Goal: Transaction & Acquisition: Obtain resource

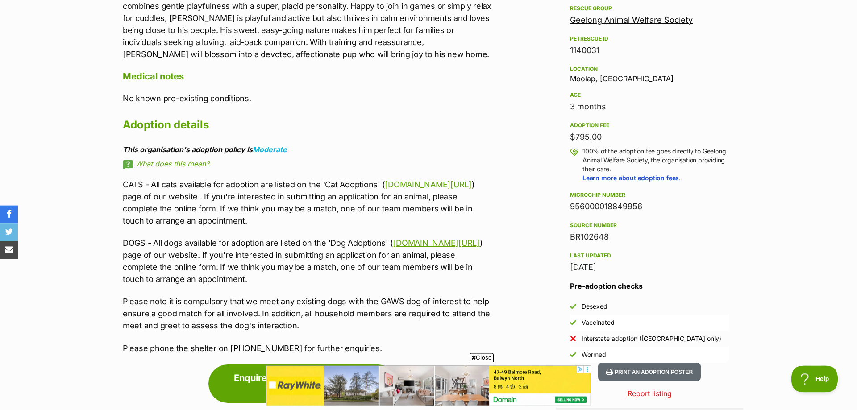
click at [425, 245] on link "www.gaws.org.au/dogs" at bounding box center [436, 242] width 87 height 9
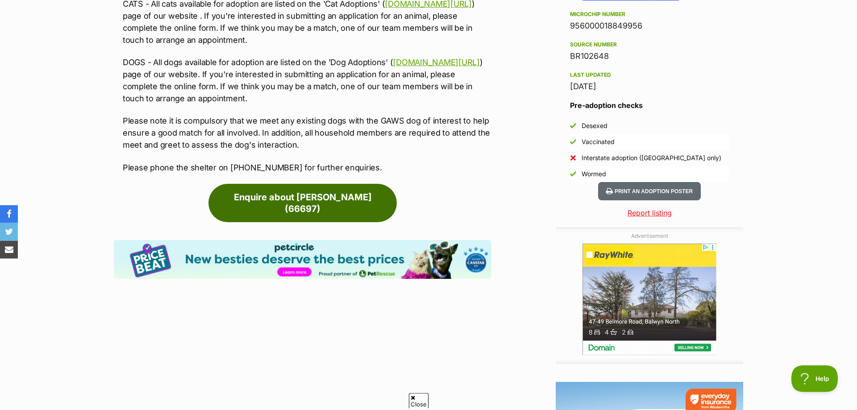
scroll to position [727, 0]
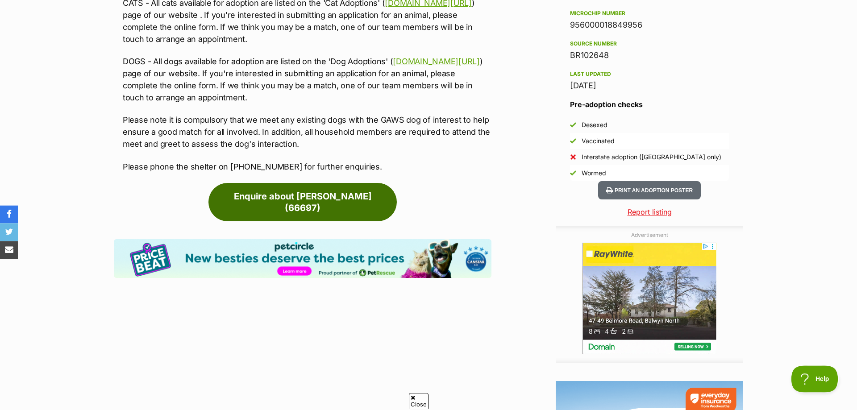
click at [259, 198] on link "Enquire about [PERSON_NAME] (66697)" at bounding box center [302, 202] width 188 height 38
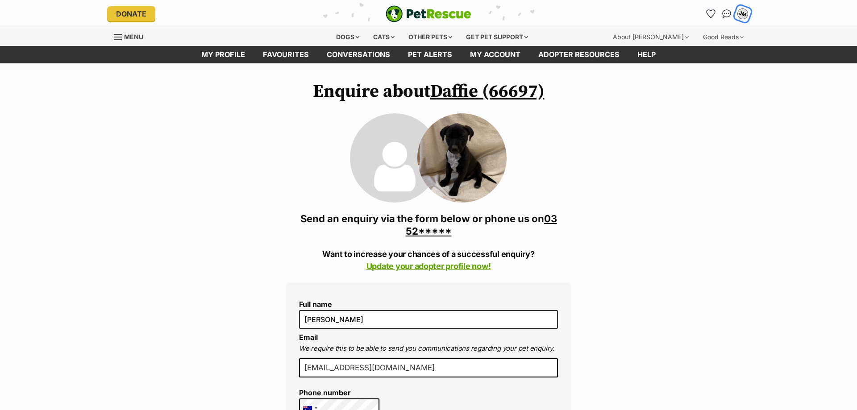
click at [742, 14] on div "JM" at bounding box center [743, 14] width 12 height 12
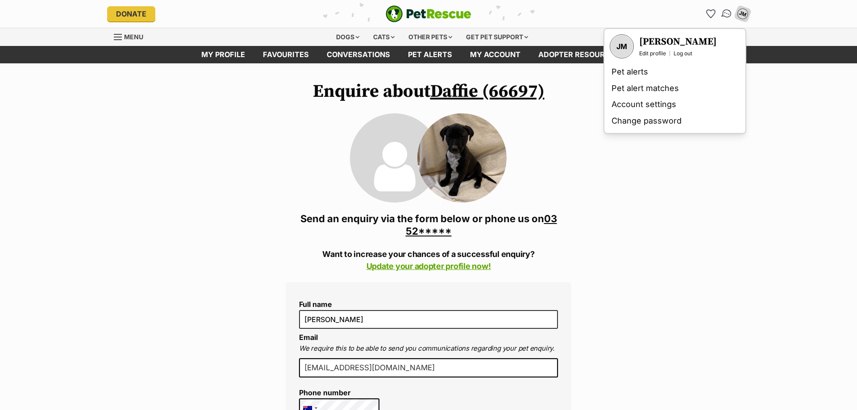
click at [726, 16] on img "Conversations" at bounding box center [727, 14] width 12 height 12
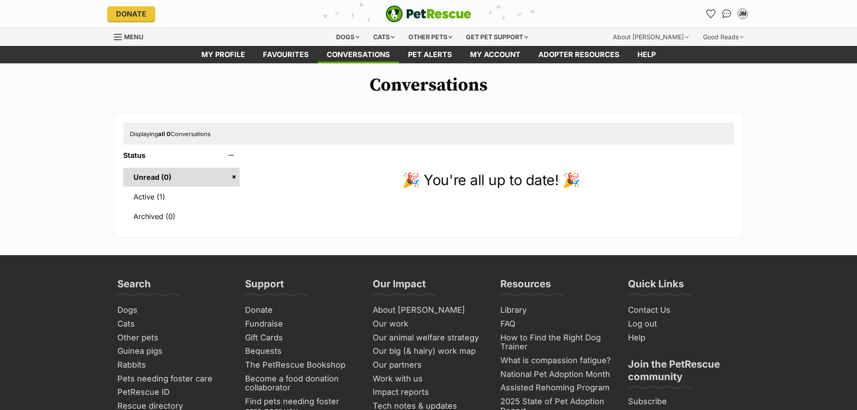
click at [158, 201] on link "Active (1)" at bounding box center [181, 196] width 116 height 19
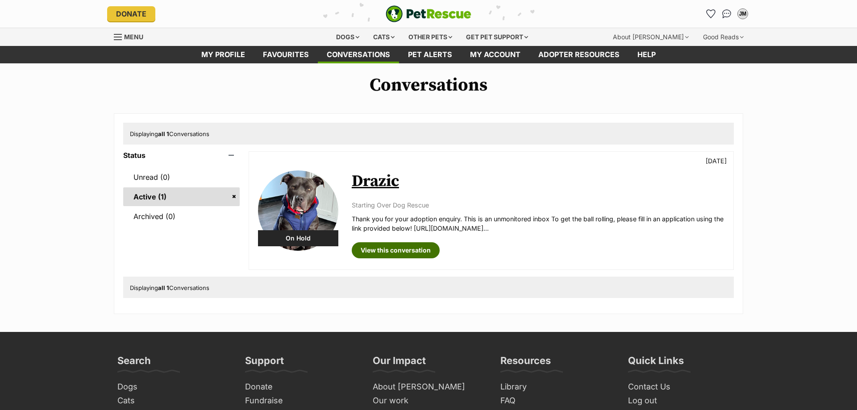
click at [390, 254] on link "View this conversation" at bounding box center [396, 250] width 88 height 16
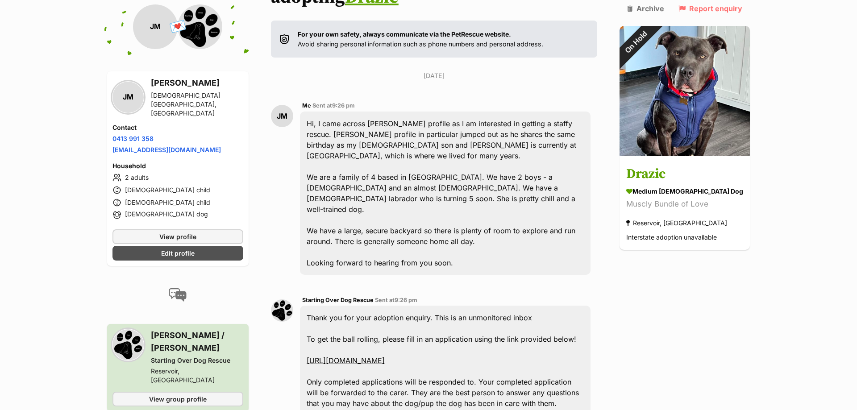
scroll to position [136, 0]
drag, startPoint x: 463, startPoint y: 218, endPoint x: 304, endPoint y: 102, distance: 197.1
click at [304, 102] on div "JM Me Sent at 9:26 pm Hi, I came across Drazic's profile as I am interested in …" at bounding box center [434, 187] width 326 height 188
copy div "Hi, I came across Drazic's profile as I am interested in getting a staffy rescu…"
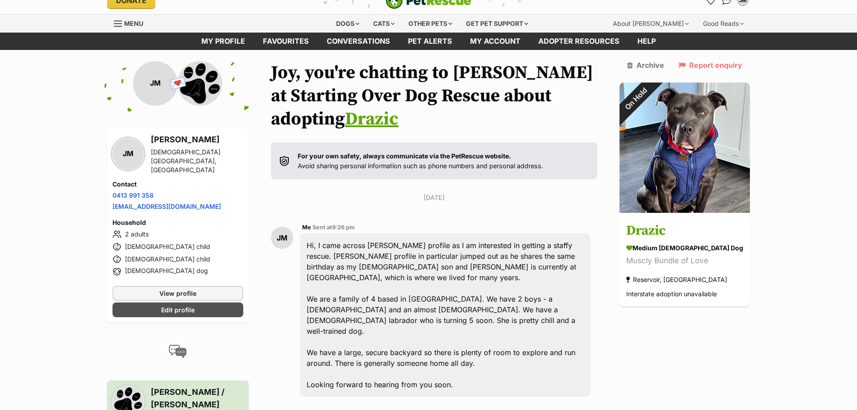
scroll to position [0, 0]
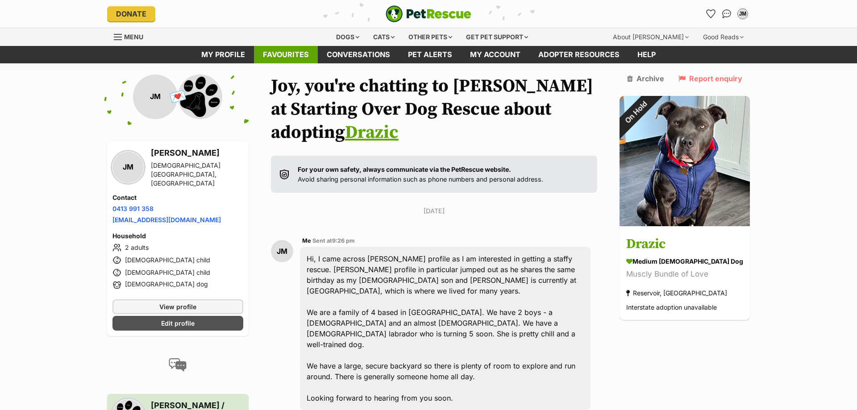
click at [278, 59] on link "Favourites" at bounding box center [286, 54] width 64 height 17
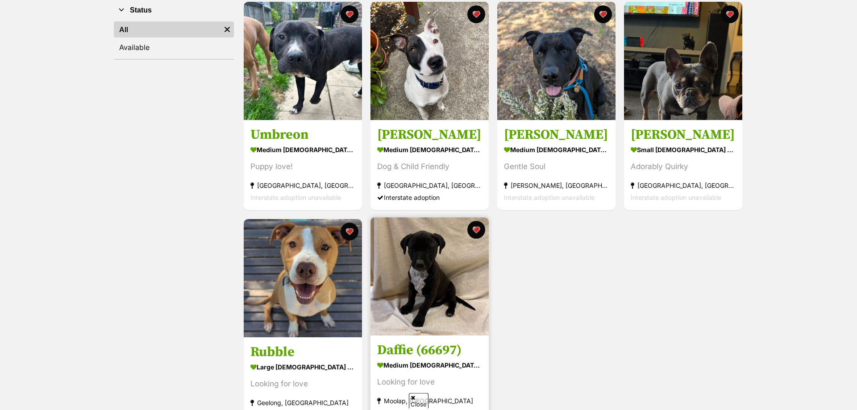
scroll to position [181, 0]
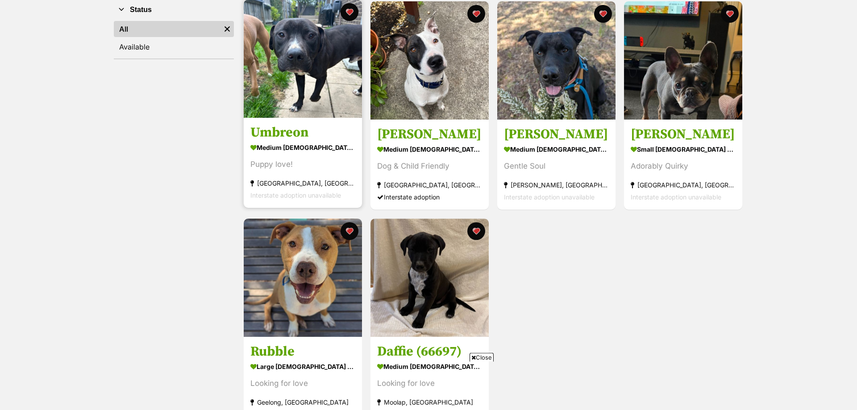
click at [286, 82] on img at bounding box center [303, 59] width 118 height 118
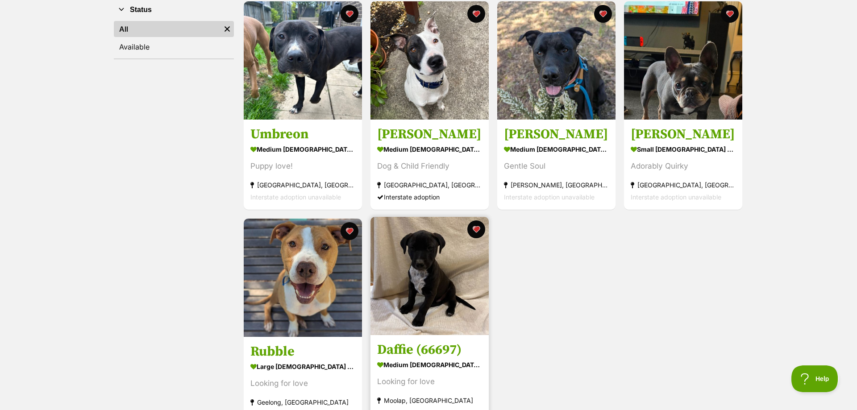
click at [440, 287] on img at bounding box center [429, 276] width 118 height 118
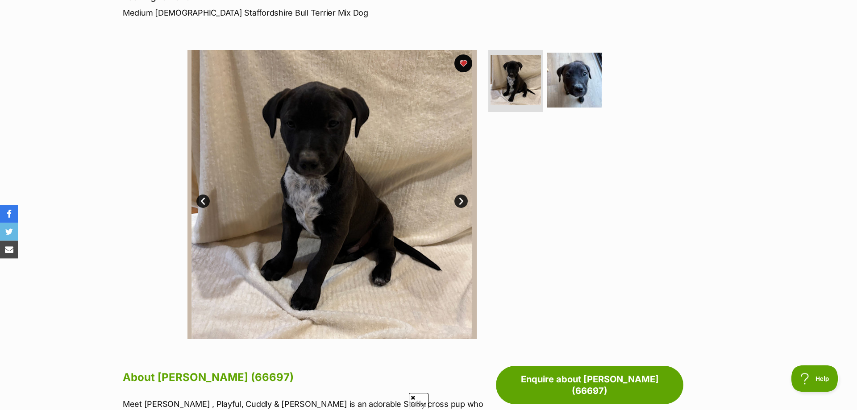
scroll to position [136, 0]
click at [461, 203] on link "Next" at bounding box center [460, 200] width 13 height 13
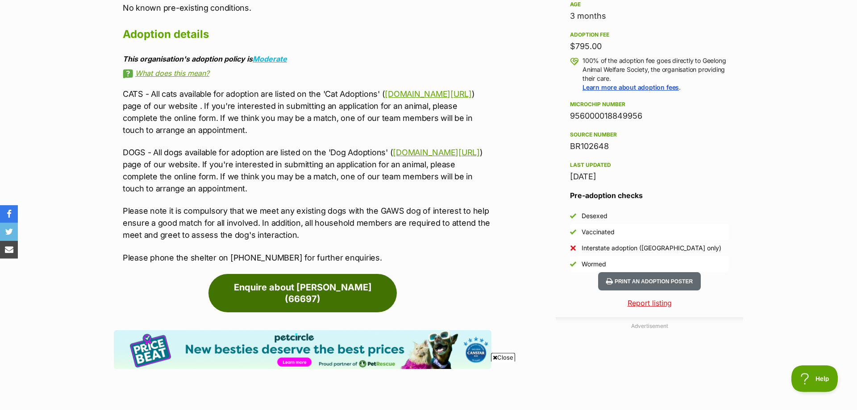
scroll to position [0, 0]
click at [358, 291] on link "Enquire about Daffie (66697)" at bounding box center [302, 293] width 188 height 38
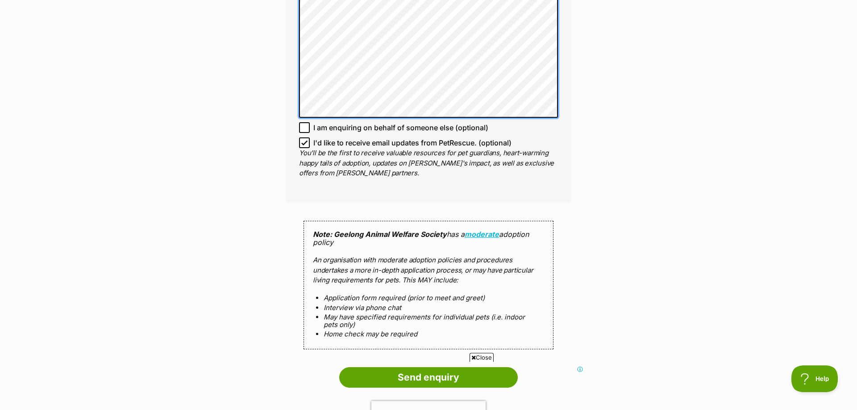
scroll to position [673, 0]
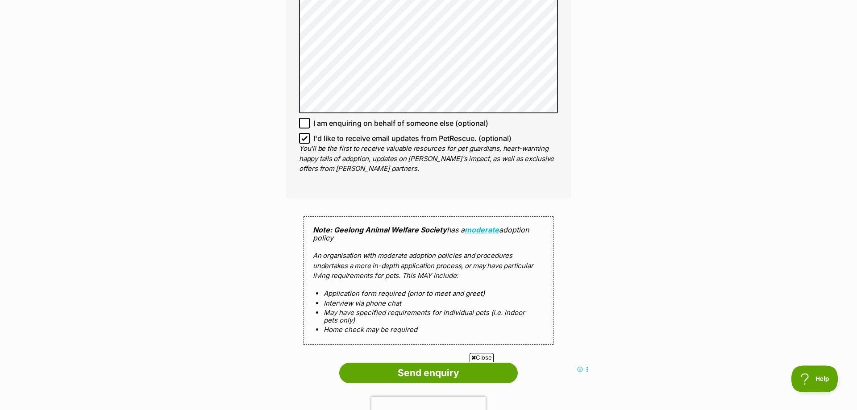
click at [302, 141] on icon at bounding box center [304, 138] width 6 height 6
click at [302, 141] on input "I'd like to receive email updates from PetRescue. (optional)" at bounding box center [304, 138] width 11 height 11
checkbox input "false"
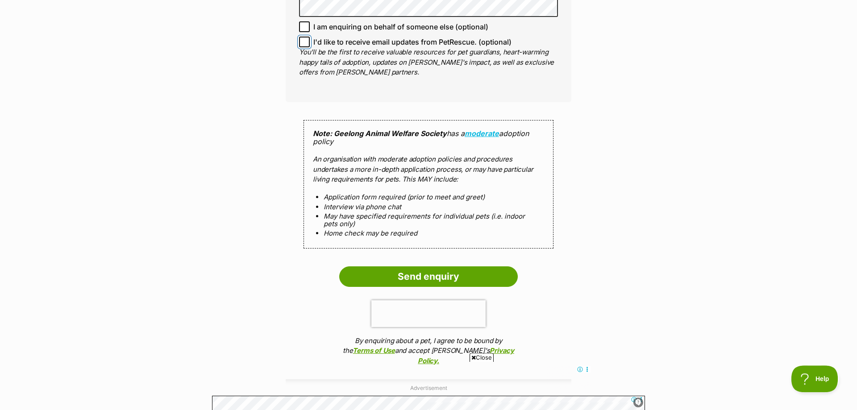
scroll to position [773, 0]
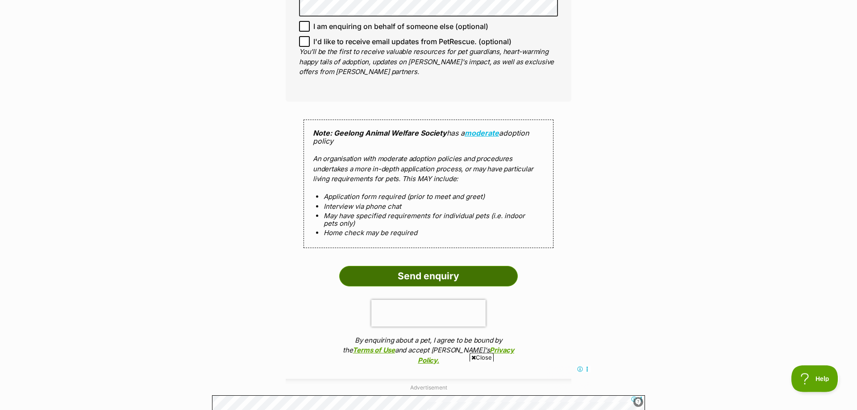
click at [409, 277] on input "Send enquiry" at bounding box center [428, 276] width 178 height 21
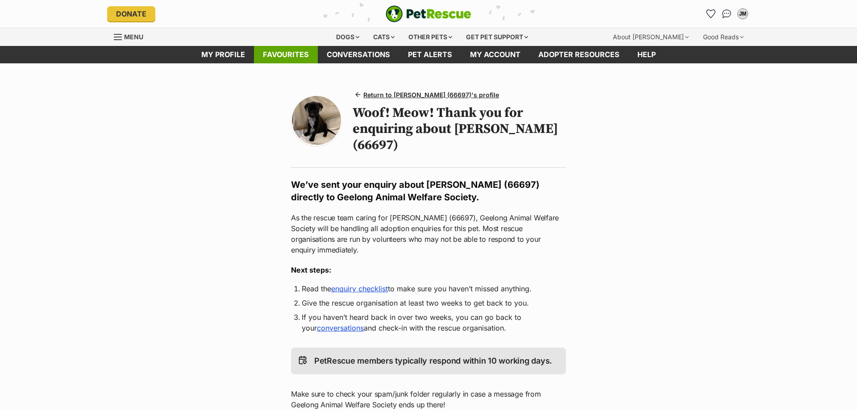
click at [285, 58] on link "Favourites" at bounding box center [286, 54] width 64 height 17
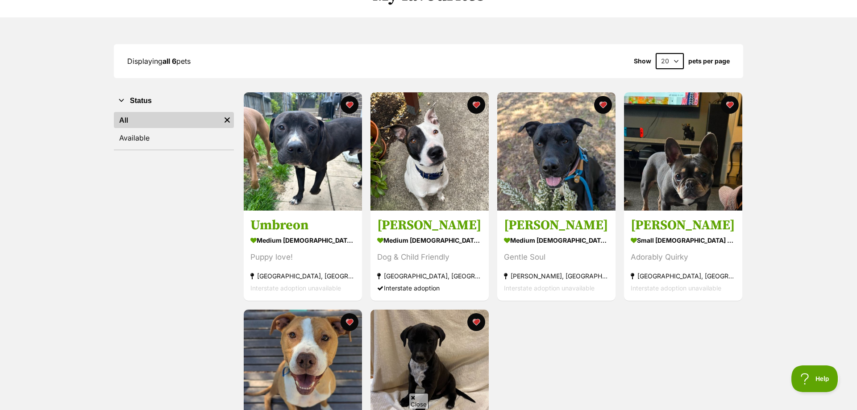
scroll to position [91, 0]
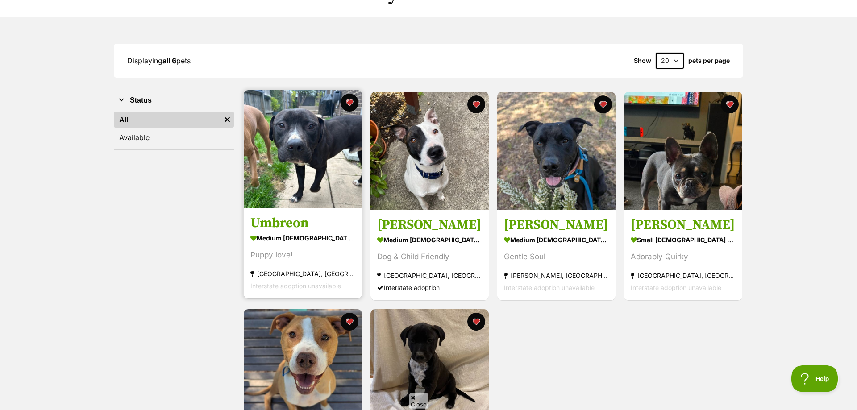
click at [337, 155] on img at bounding box center [303, 149] width 118 height 118
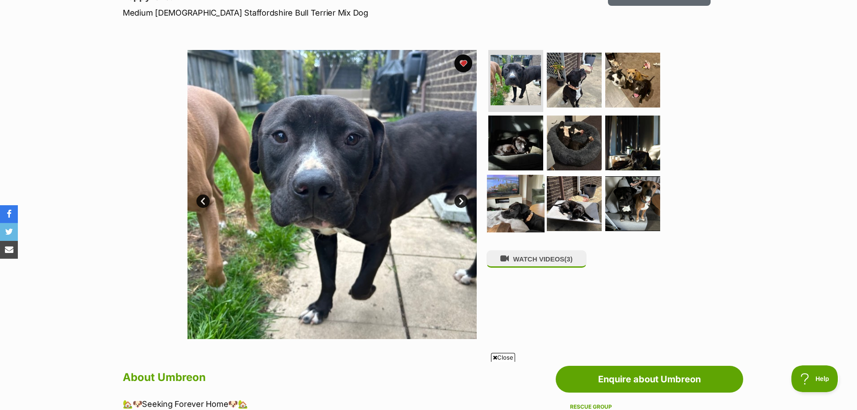
scroll to position [136, 0]
click at [464, 200] on link "Next" at bounding box center [460, 200] width 13 height 13
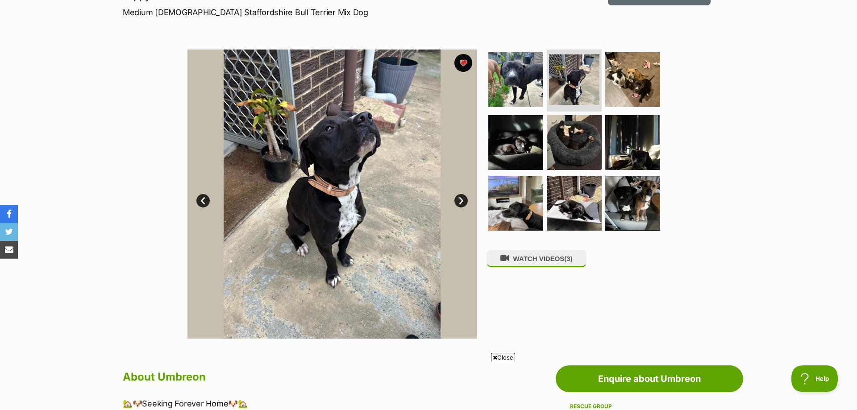
click at [464, 200] on link "Next" at bounding box center [460, 200] width 13 height 13
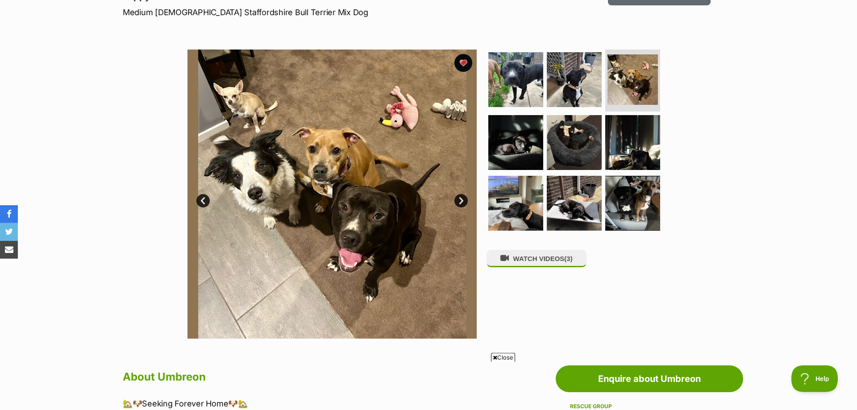
click at [464, 200] on link "Next" at bounding box center [460, 200] width 13 height 13
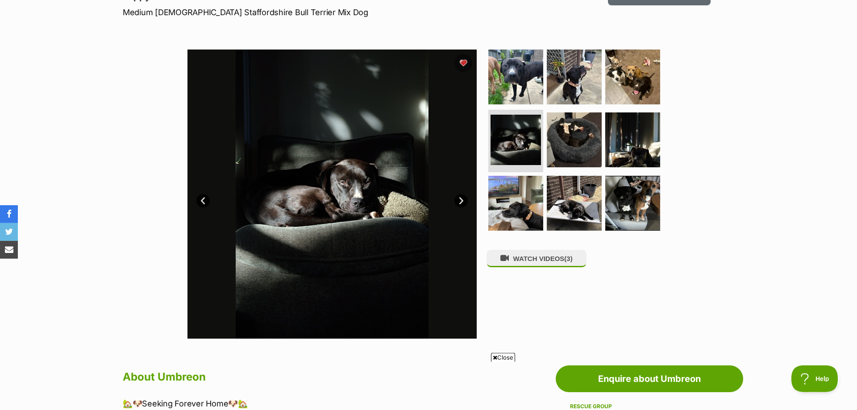
click at [464, 200] on link "Next" at bounding box center [460, 200] width 13 height 13
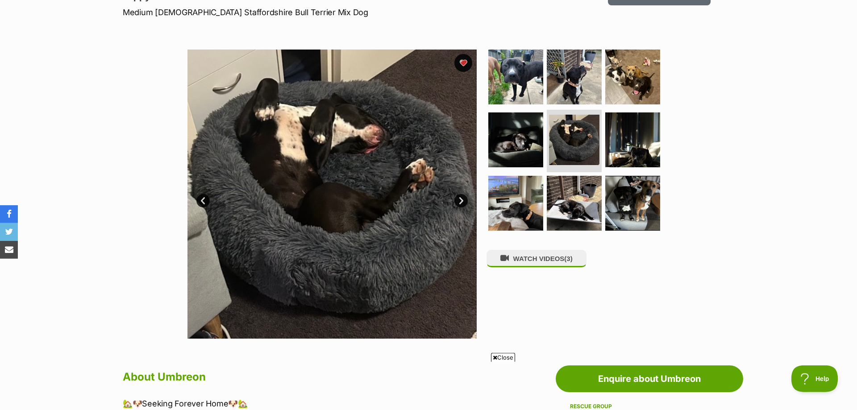
click at [464, 200] on link "Next" at bounding box center [460, 200] width 13 height 13
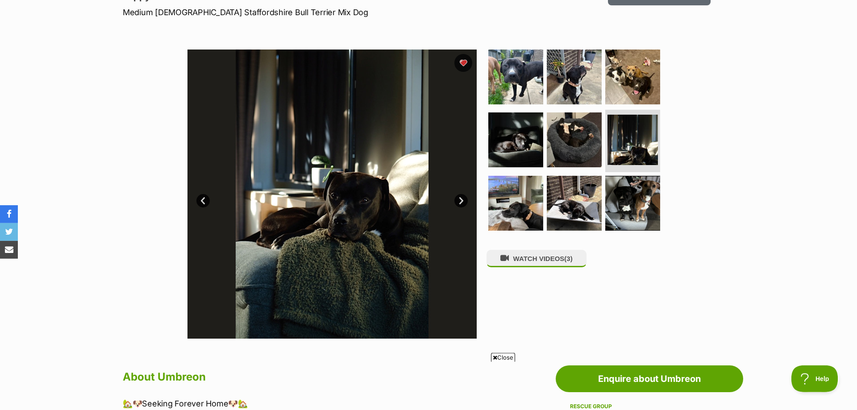
click at [464, 200] on link "Next" at bounding box center [460, 200] width 13 height 13
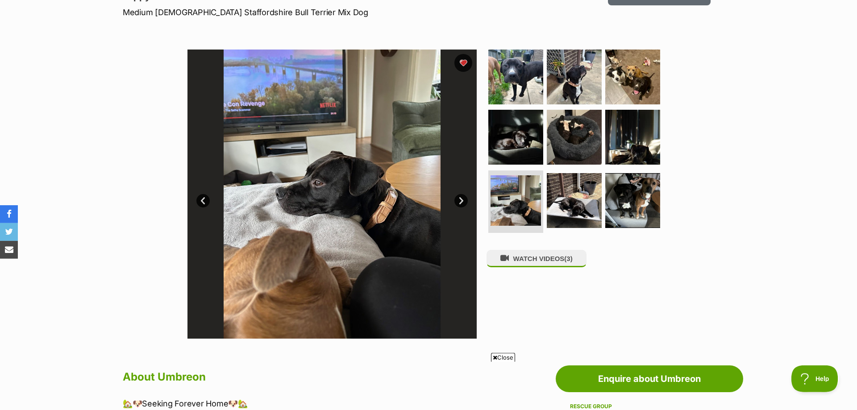
click at [464, 200] on link "Next" at bounding box center [460, 200] width 13 height 13
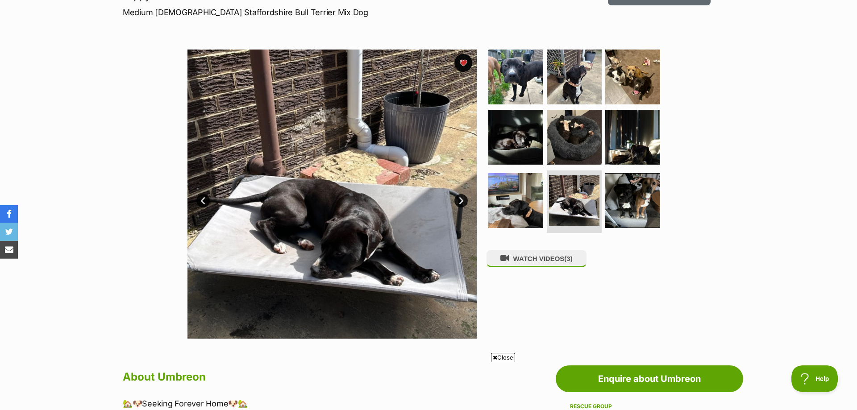
click at [464, 200] on link "Next" at bounding box center [460, 200] width 13 height 13
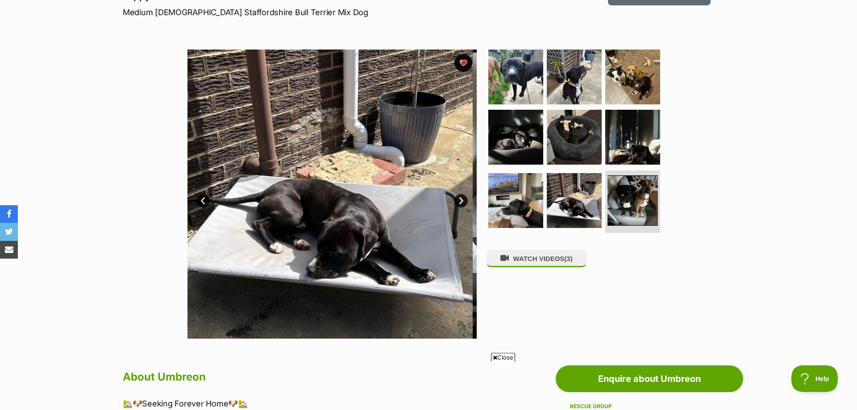
click at [464, 200] on link "Next" at bounding box center [460, 200] width 13 height 13
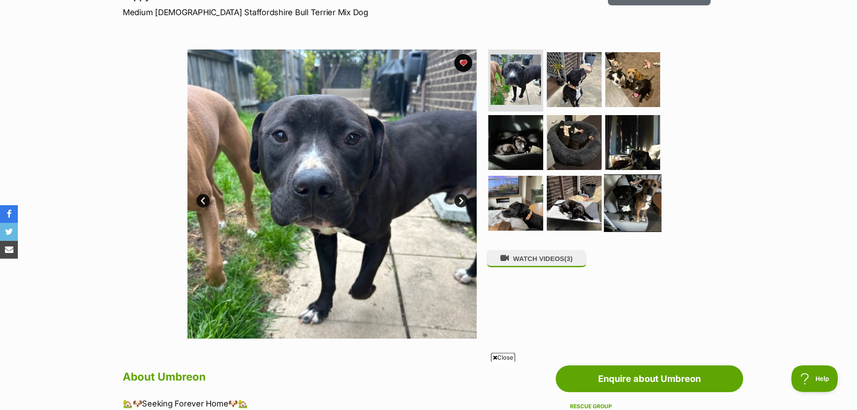
click at [634, 205] on img at bounding box center [633, 203] width 58 height 58
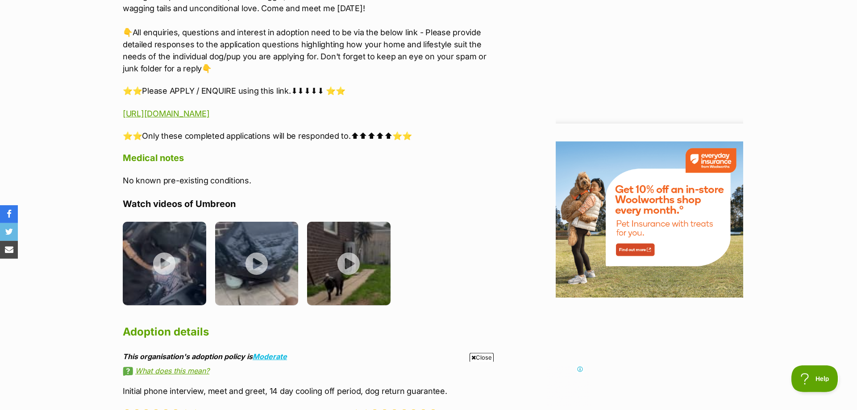
scroll to position [0, 0]
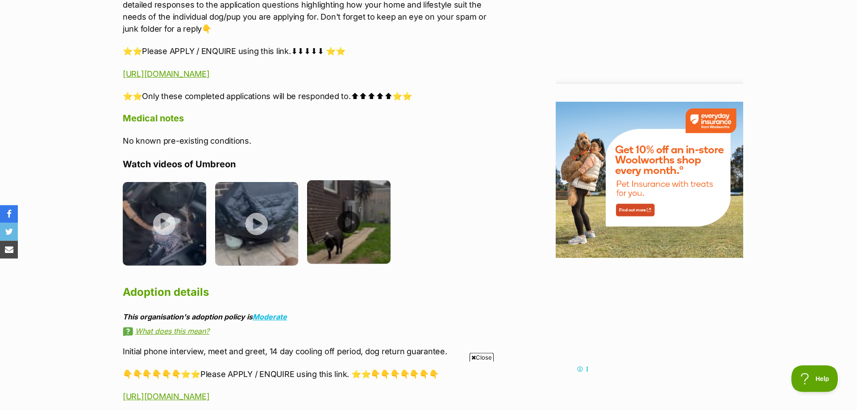
click at [342, 232] on img at bounding box center [348, 221] width 83 height 83
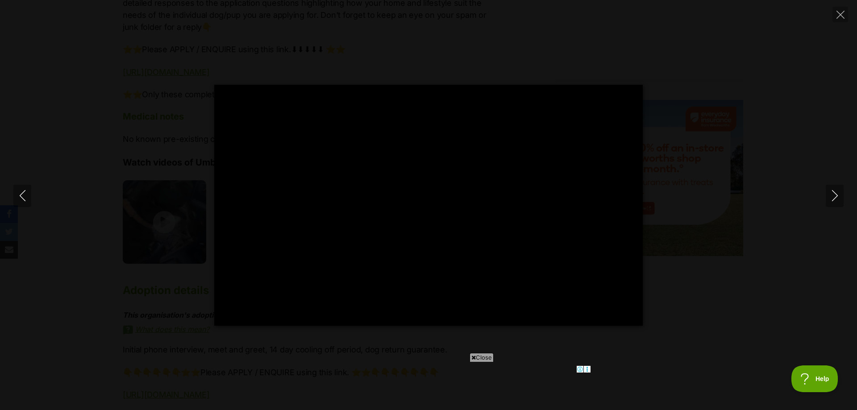
type input "100.00"
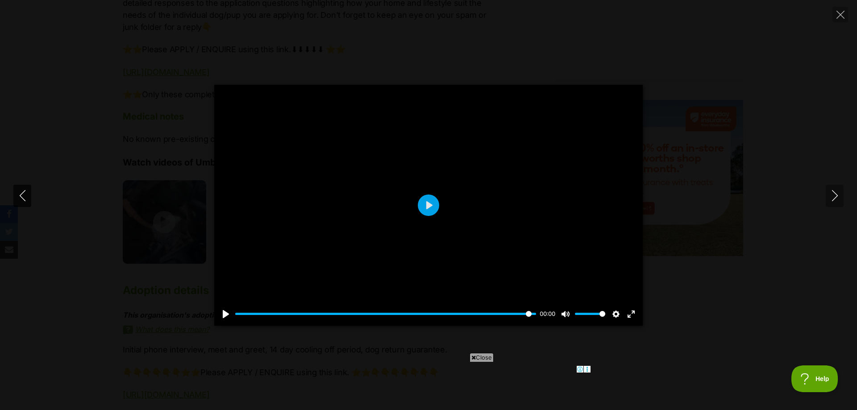
click at [18, 191] on icon "Previous" at bounding box center [22, 195] width 11 height 11
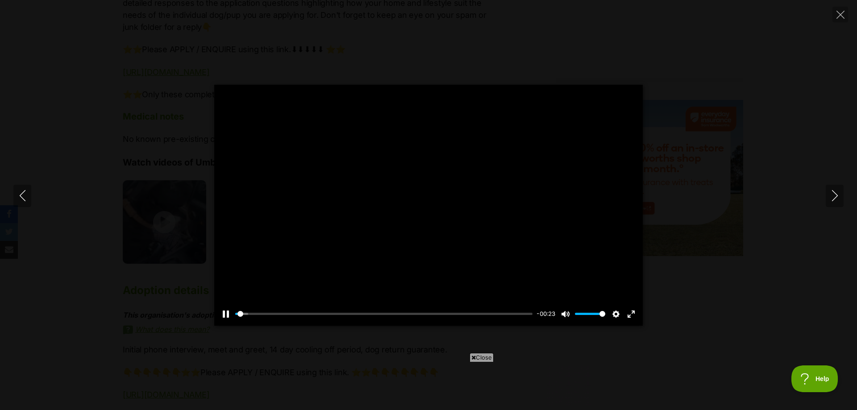
click at [427, 198] on div at bounding box center [428, 205] width 428 height 241
click at [427, 202] on button "Play" at bounding box center [428, 205] width 21 height 21
type input "100.00"
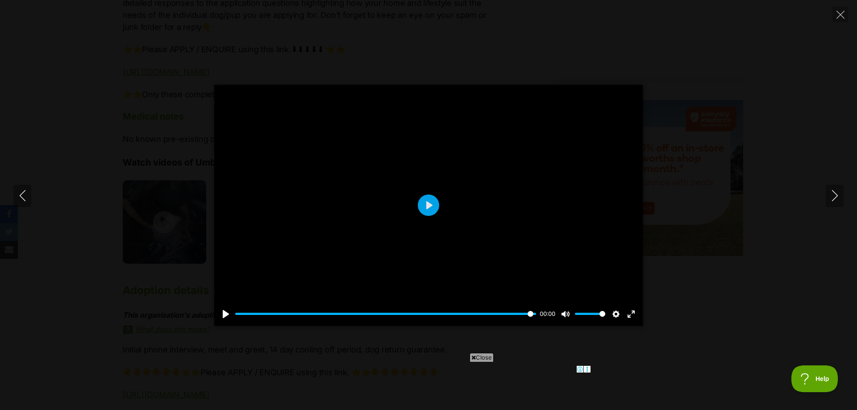
click at [32, 192] on div "Pause Play % buffered 00:00 00:00 Unmute Mute Disable captions Enable captions …" at bounding box center [428, 205] width 857 height 241
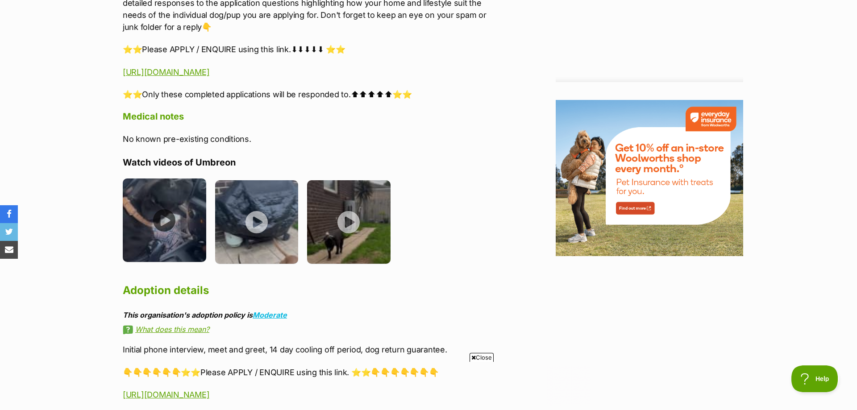
click at [163, 223] on img at bounding box center [164, 219] width 83 height 83
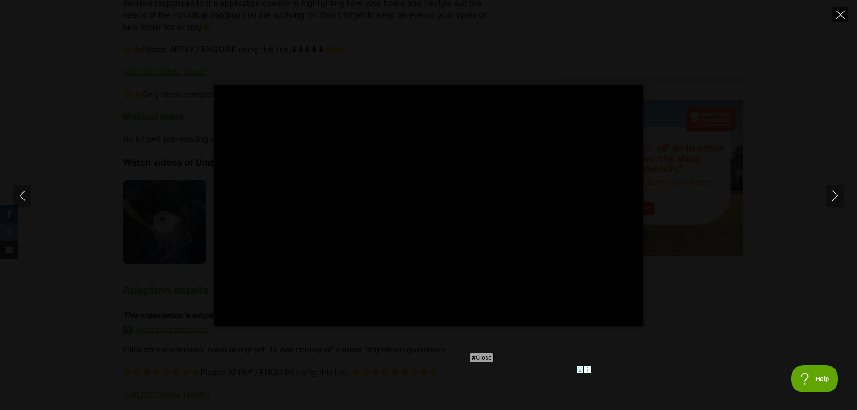
type input "87.39"
click at [838, 10] on button "Close" at bounding box center [840, 15] width 16 height 16
